Goal: Information Seeking & Learning: Learn about a topic

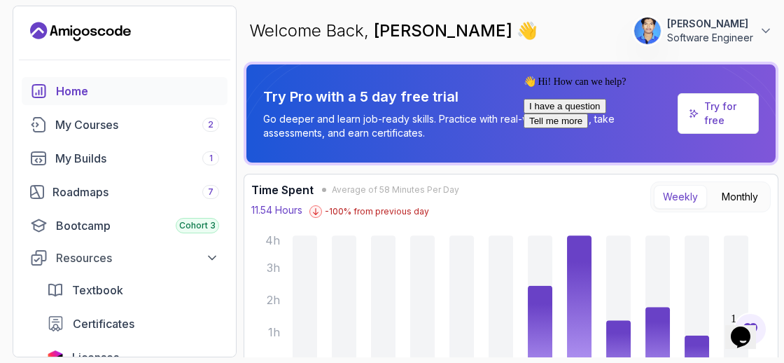
click at [524, 76] on icon "Chat attention grabber" at bounding box center [524, 76] width 0 height 0
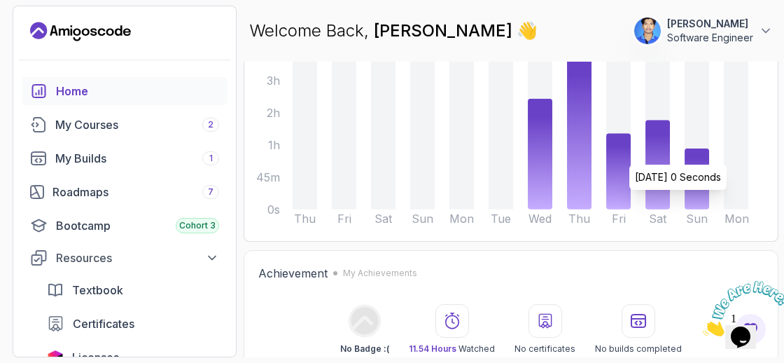
scroll to position [182, 0]
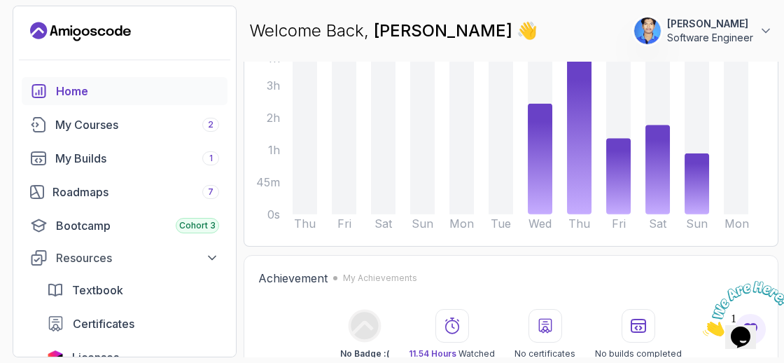
drag, startPoint x: 118, startPoint y: 129, endPoint x: 250, endPoint y: 150, distance: 134.1
click at [118, 129] on div "My Courses 2" at bounding box center [137, 124] width 164 height 17
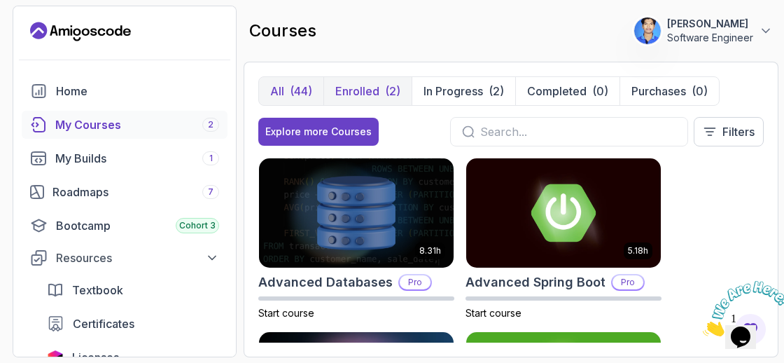
click at [386, 99] on button "Enrolled (2)" at bounding box center [367, 91] width 88 height 28
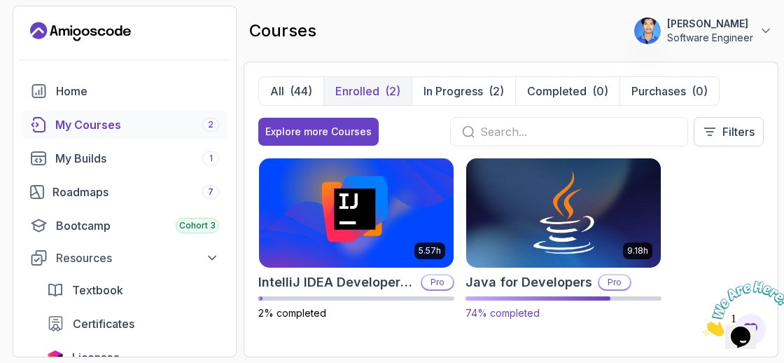
click at [574, 230] on img at bounding box center [563, 212] width 204 height 114
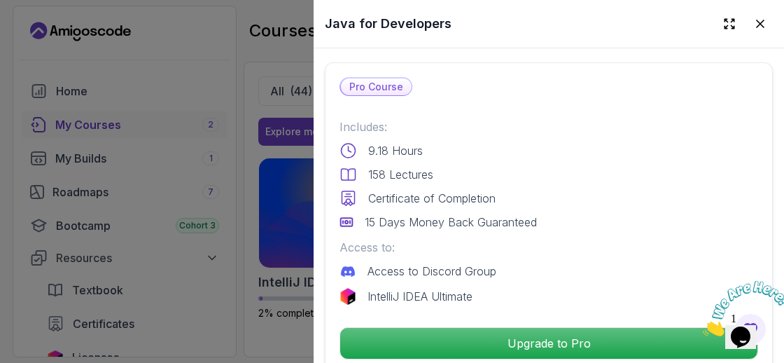
scroll to position [386, 0]
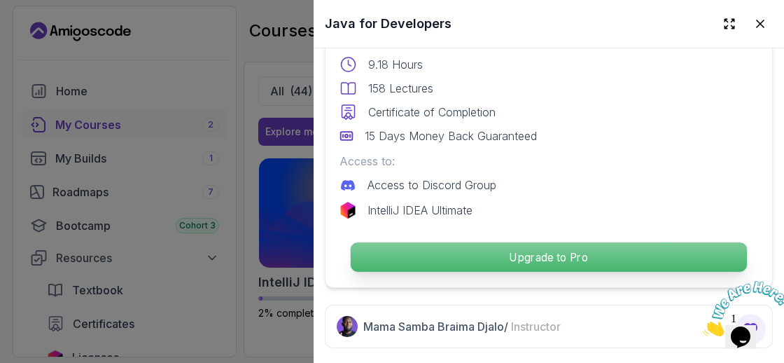
click at [560, 247] on p "Upgrade to Pro" at bounding box center [549, 256] width 396 height 29
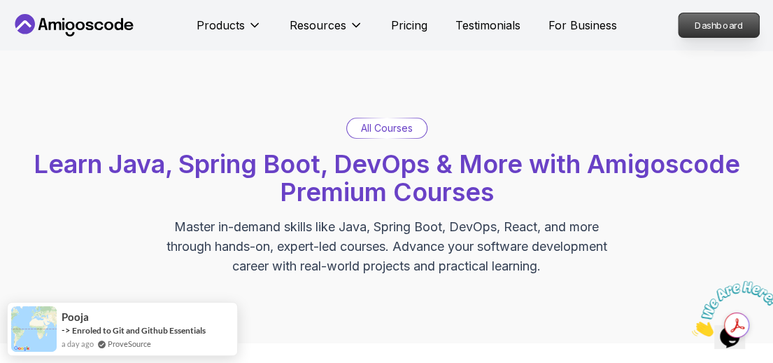
click at [724, 21] on p "Dashboard" at bounding box center [719, 25] width 80 height 24
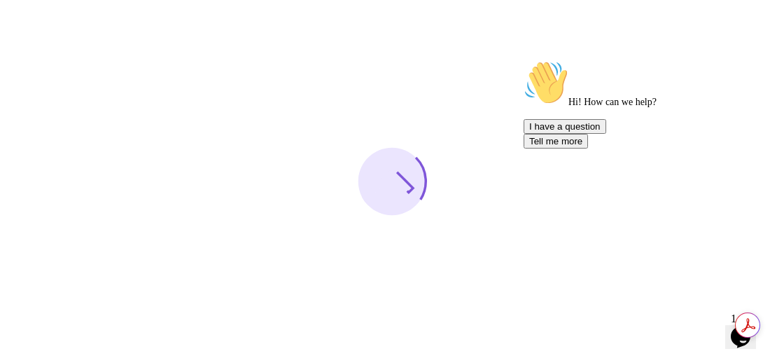
click at [524, 60] on icon "Chat attention grabber" at bounding box center [524, 60] width 0 height 0
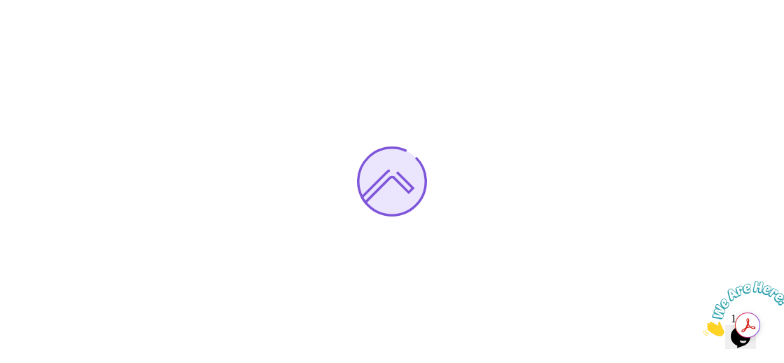
click at [703, 326] on icon "Close" at bounding box center [703, 332] width 0 height 12
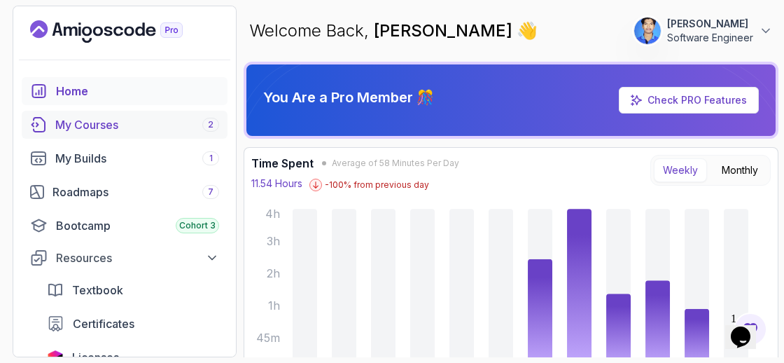
click at [132, 119] on div "My Courses 2" at bounding box center [137, 124] width 164 height 17
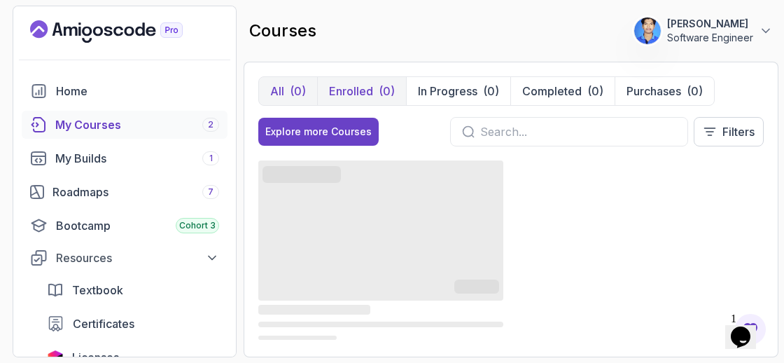
click at [358, 85] on p "Enrolled" at bounding box center [351, 91] width 44 height 17
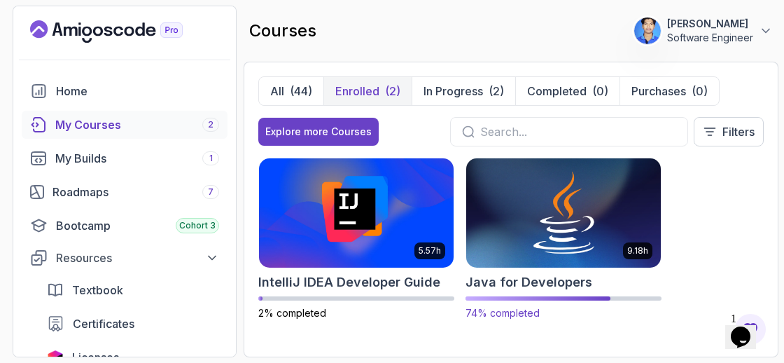
click at [514, 260] on img at bounding box center [563, 212] width 204 height 114
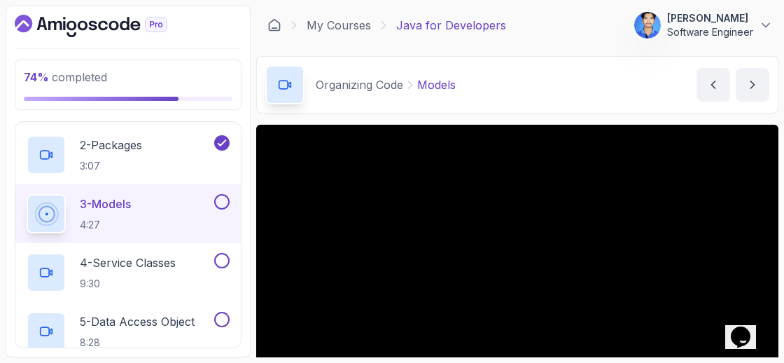
scroll to position [762, 0]
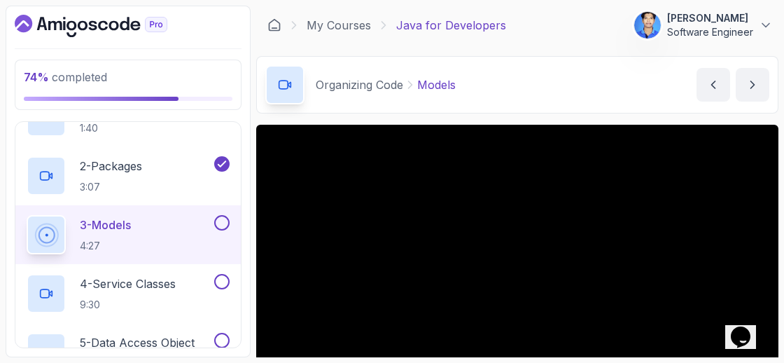
click at [188, 237] on div "3 - Models 4:27" at bounding box center [119, 234] width 185 height 39
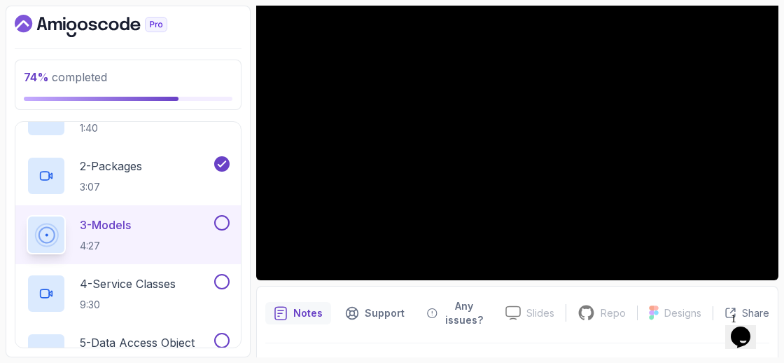
scroll to position [125, 0]
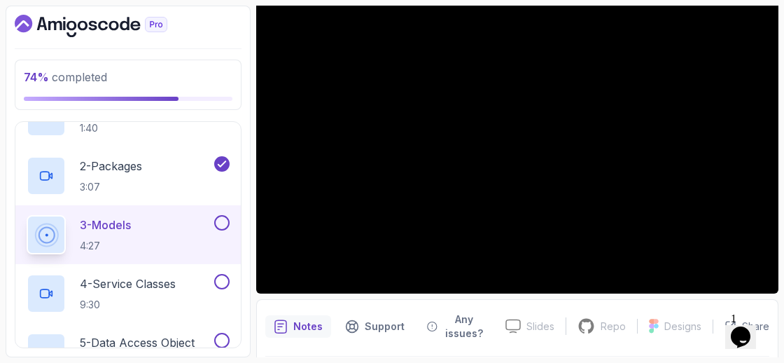
click at [98, 216] on p "3 - Models" at bounding box center [105, 224] width 51 height 17
